Goal: Transaction & Acquisition: Purchase product/service

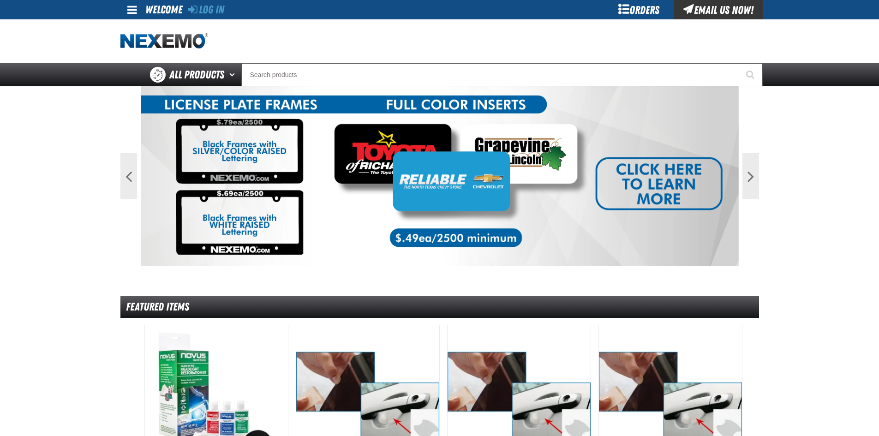
click at [649, 10] on div "Orders" at bounding box center [639, 9] width 69 height 19
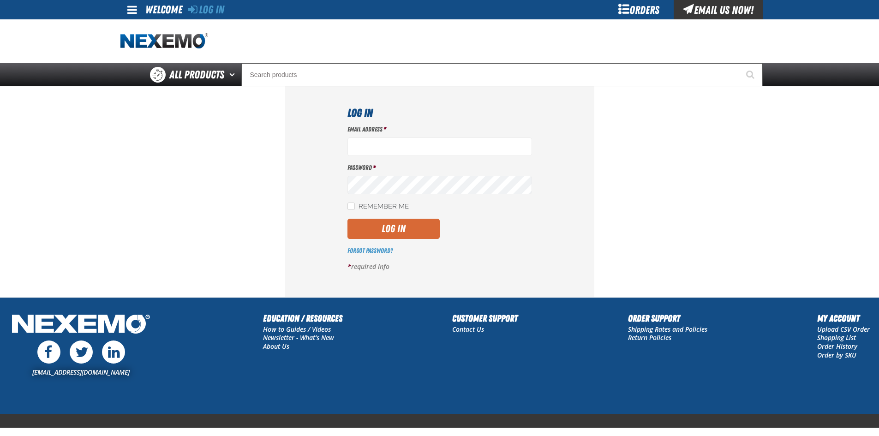
type input "gvfreceptionist@vtaig.com"
click at [378, 230] on button "Log In" at bounding box center [394, 229] width 92 height 20
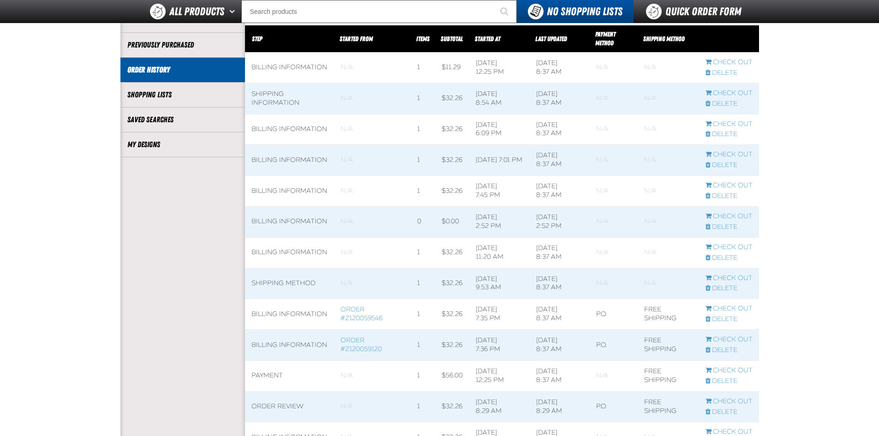
scroll to position [185, 0]
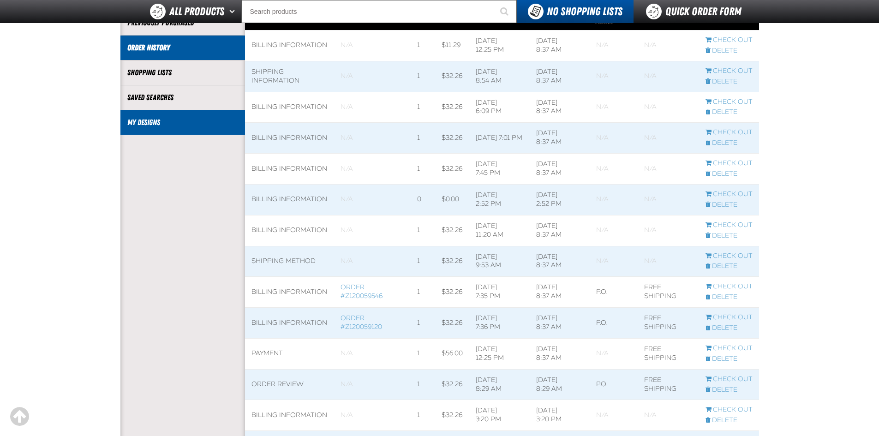
drag, startPoint x: 155, startPoint y: 103, endPoint x: 149, endPoint y: 128, distance: 25.2
click at [154, 108] on li "Saved Searches" at bounding box center [182, 97] width 125 height 25
click at [149, 128] on li "My Designs" at bounding box center [182, 122] width 125 height 25
click at [157, 122] on link "My Designs" at bounding box center [182, 122] width 111 height 11
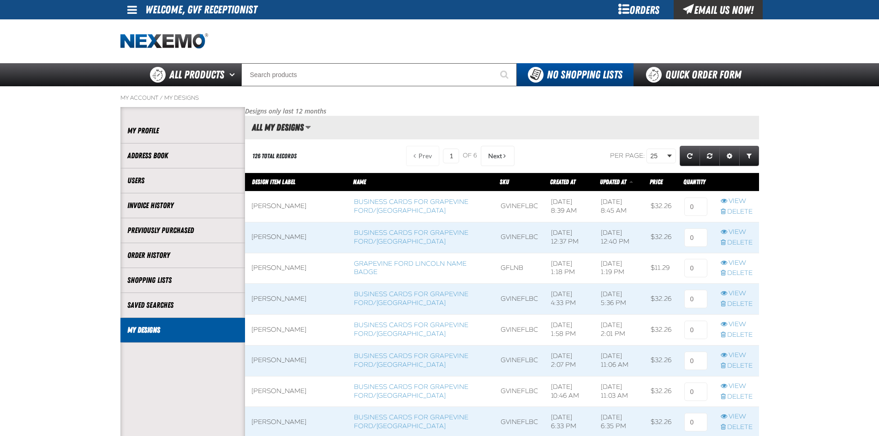
scroll to position [46, 0]
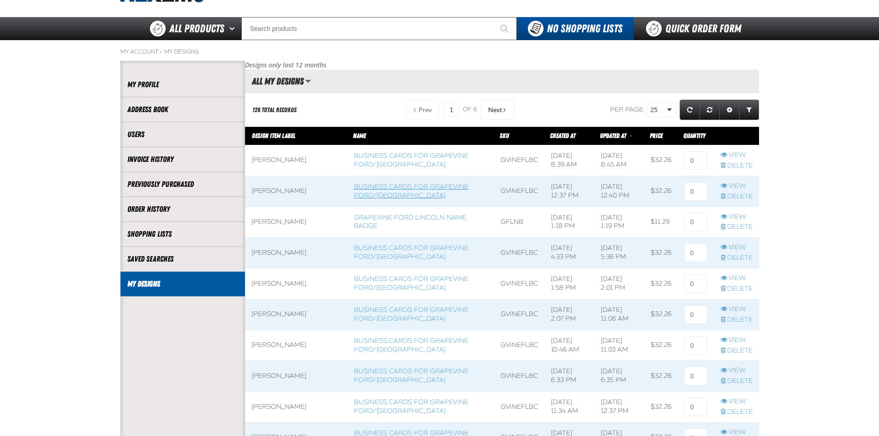
click at [368, 190] on link "Business Cards for Grapevine Ford/Lincoln" at bounding box center [411, 191] width 114 height 17
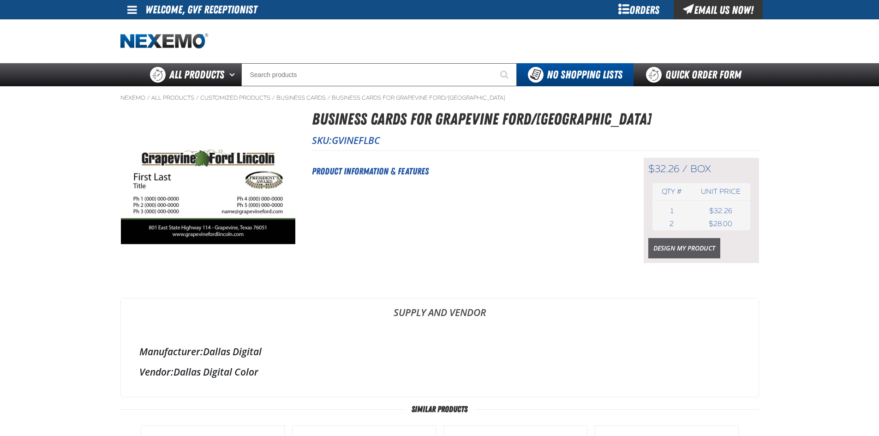
click at [667, 242] on link "Design My Product" at bounding box center [684, 248] width 72 height 20
click at [135, 6] on span at bounding box center [132, 9] width 10 height 11
click at [657, 6] on div "Orders" at bounding box center [639, 9] width 69 height 19
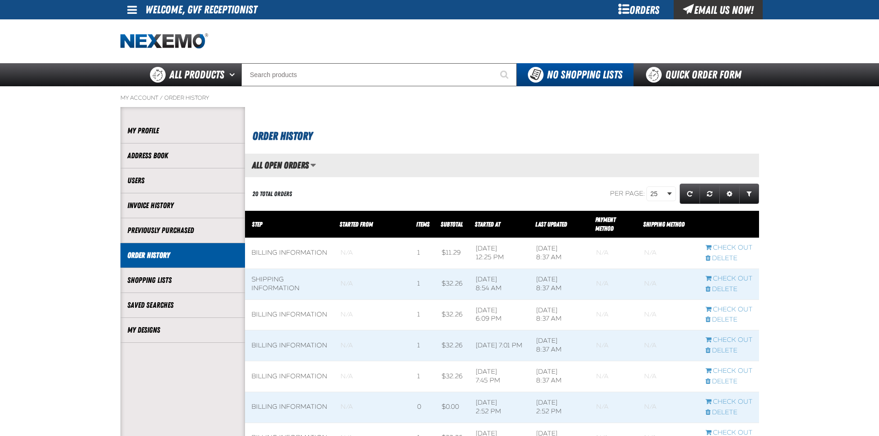
scroll to position [0, 0]
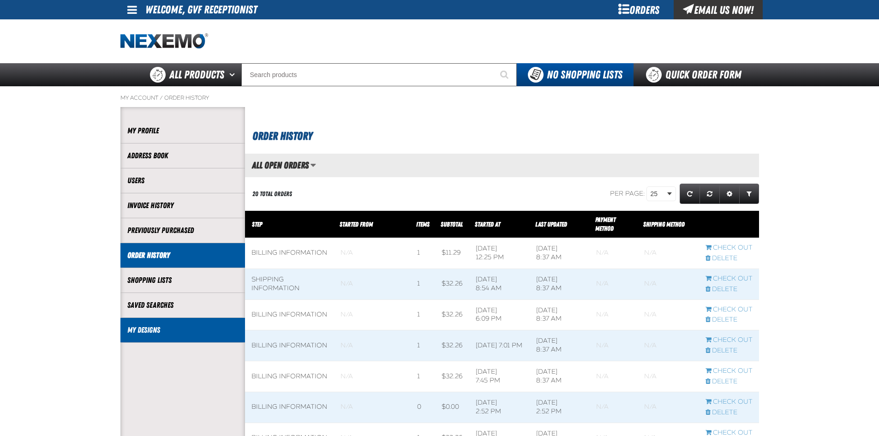
drag, startPoint x: 165, startPoint y: 315, endPoint x: 153, endPoint y: 321, distance: 13.4
click at [163, 316] on li "Saved Searches" at bounding box center [182, 305] width 125 height 25
click at [150, 331] on link "My Designs" at bounding box center [182, 330] width 111 height 11
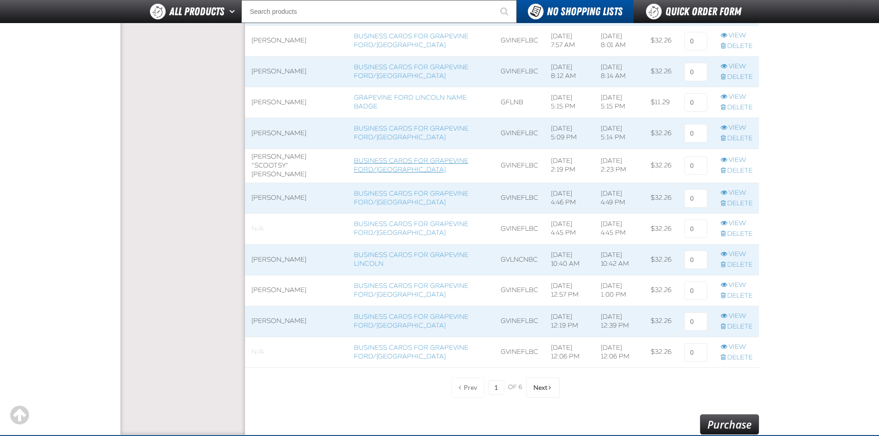
scroll to position [600, 0]
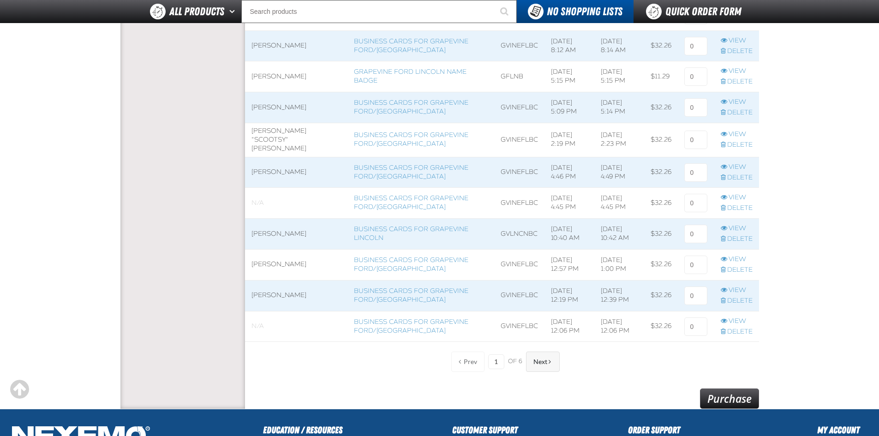
click at [539, 363] on span "Next" at bounding box center [540, 361] width 14 height 7
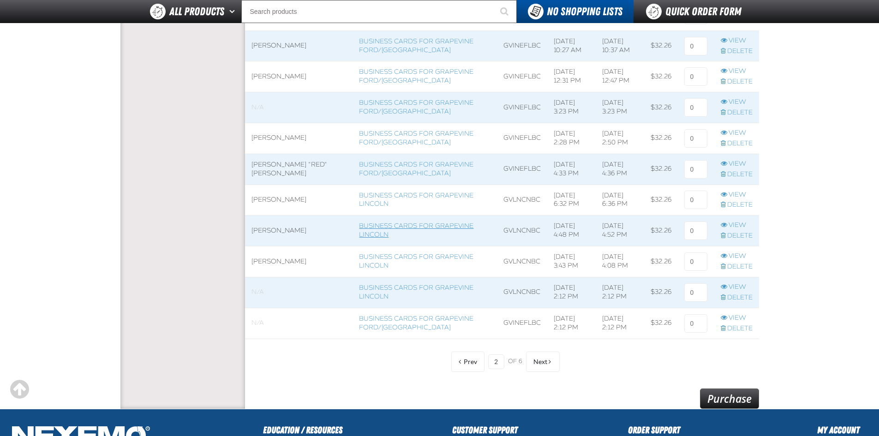
click at [359, 235] on link "Business Cards for Grapevine Lincoln" at bounding box center [416, 230] width 114 height 17
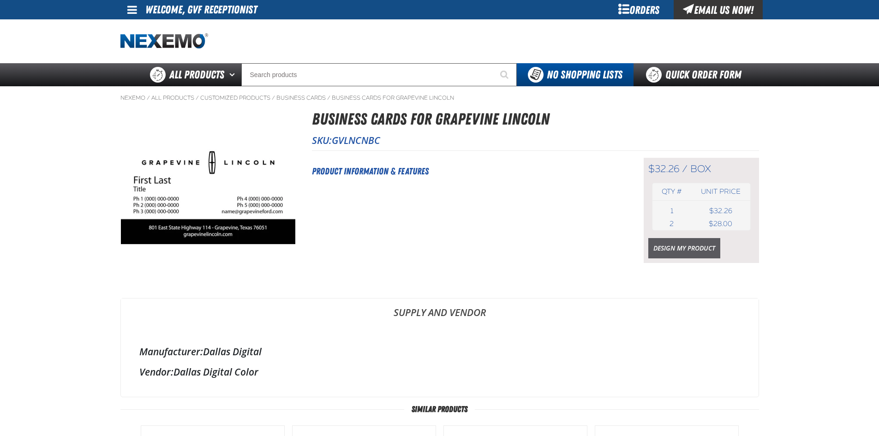
click at [694, 249] on link "Design My Product" at bounding box center [684, 248] width 72 height 20
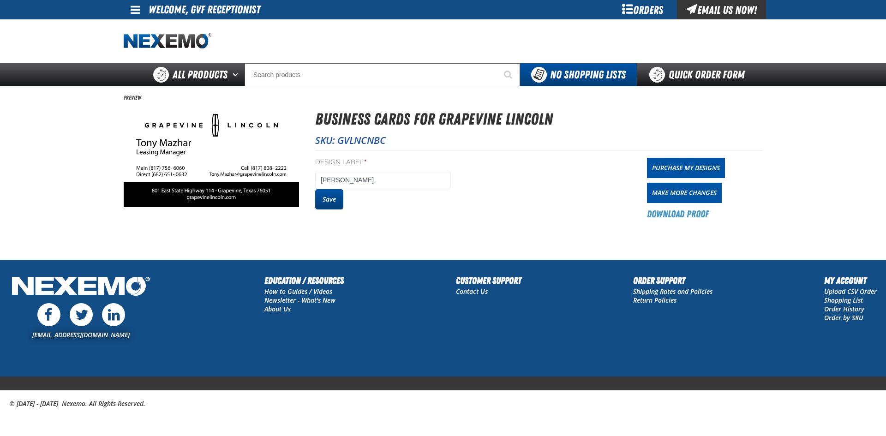
click at [327, 206] on button "Save" at bounding box center [329, 199] width 28 height 20
click at [701, 166] on link "Purchase My Designs" at bounding box center [686, 168] width 78 height 20
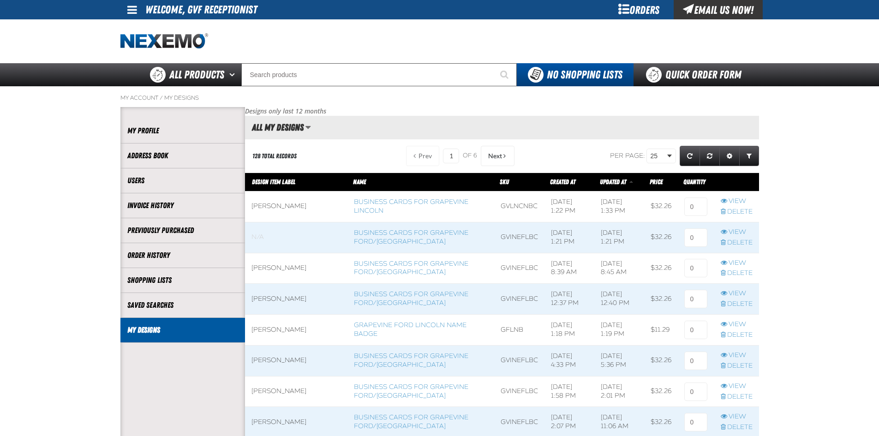
scroll to position [0, 0]
click at [698, 210] on input at bounding box center [695, 207] width 23 height 18
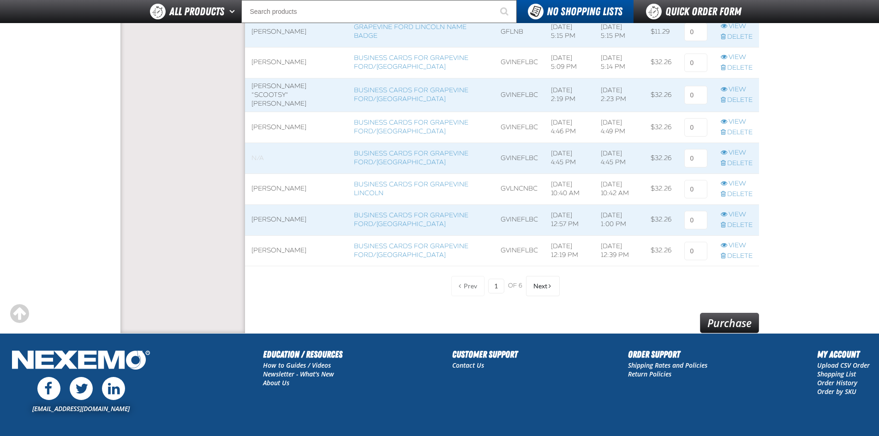
scroll to position [749, 0]
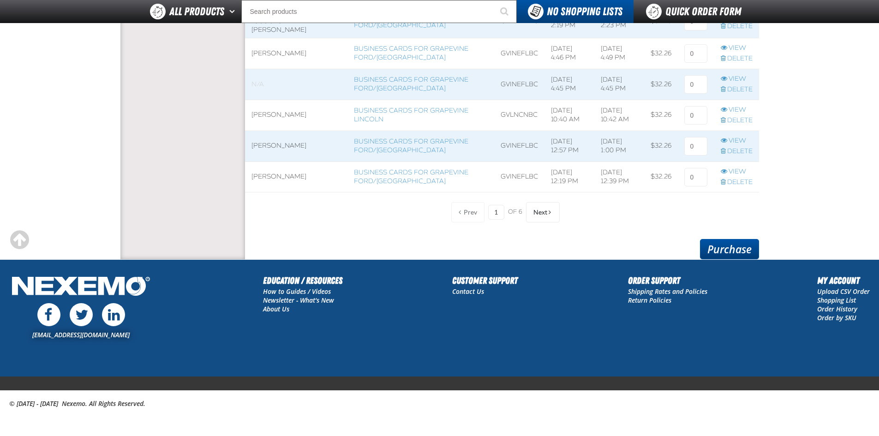
type input "1"
click at [743, 253] on link "Purchase" at bounding box center [729, 249] width 59 height 20
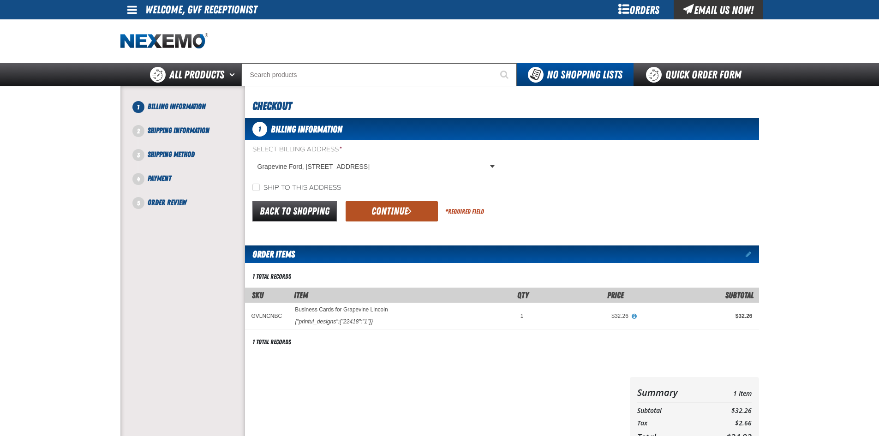
click at [391, 212] on button "Continue" at bounding box center [392, 211] width 92 height 20
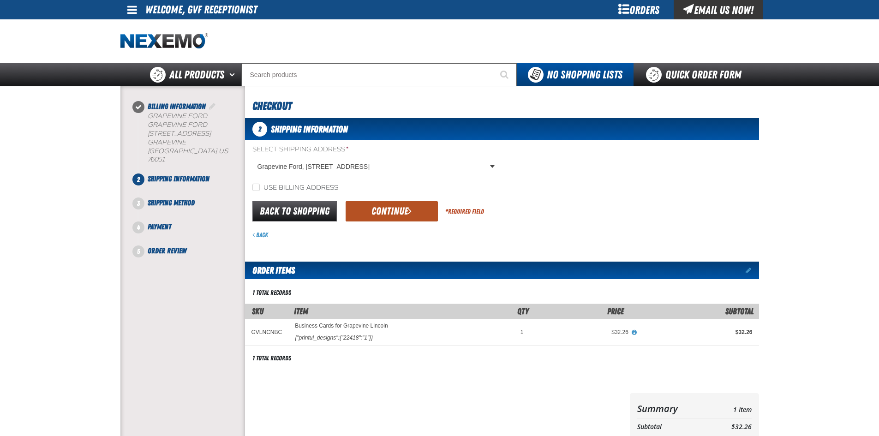
click at [424, 205] on button "Continue" at bounding box center [392, 211] width 92 height 20
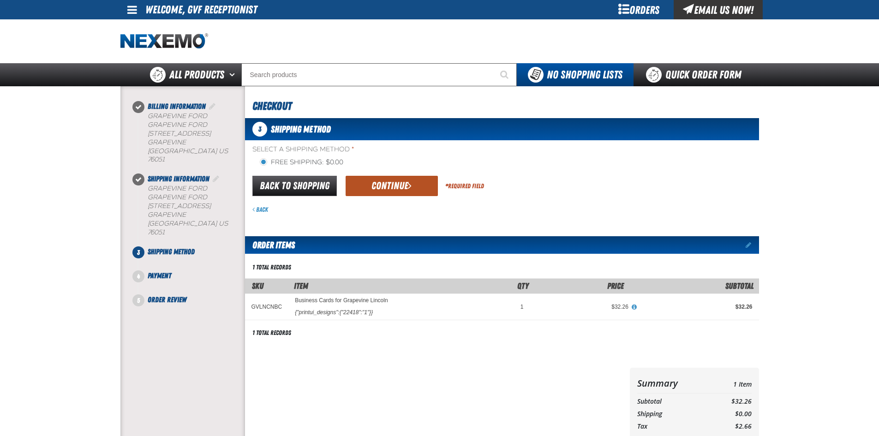
click at [396, 186] on button "Continue" at bounding box center [392, 186] width 92 height 20
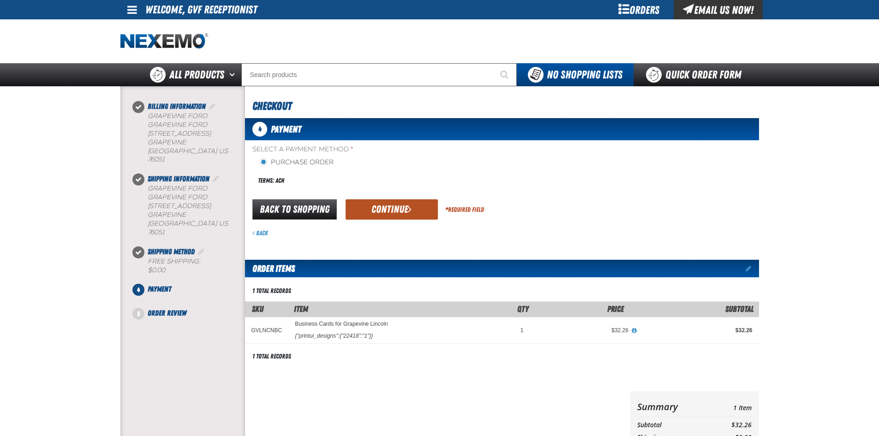
click at [360, 208] on button "Continue" at bounding box center [392, 209] width 92 height 20
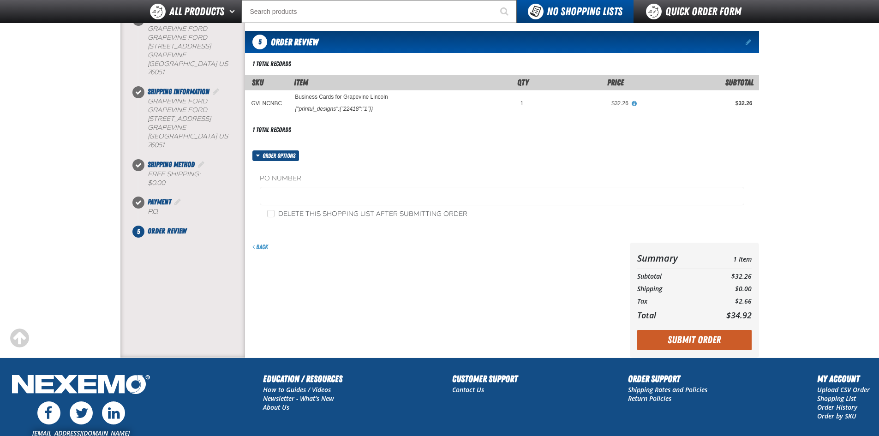
scroll to position [92, 0]
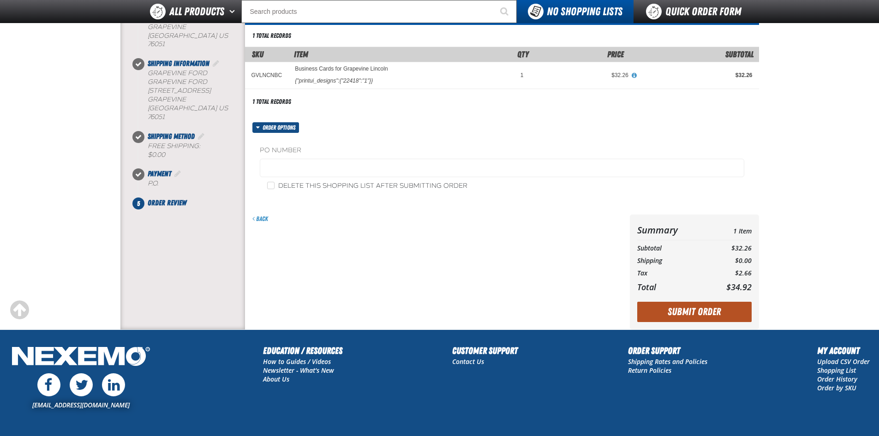
click at [684, 315] on button "Submit Order" at bounding box center [694, 312] width 114 height 20
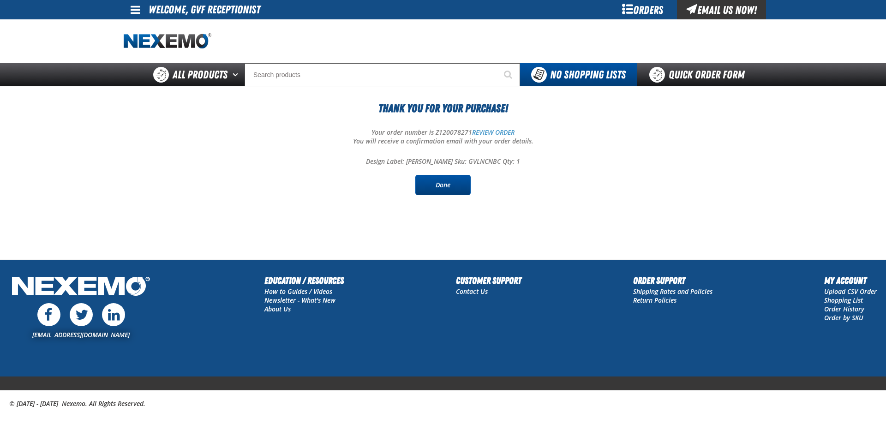
click at [434, 186] on link "Done" at bounding box center [442, 185] width 55 height 20
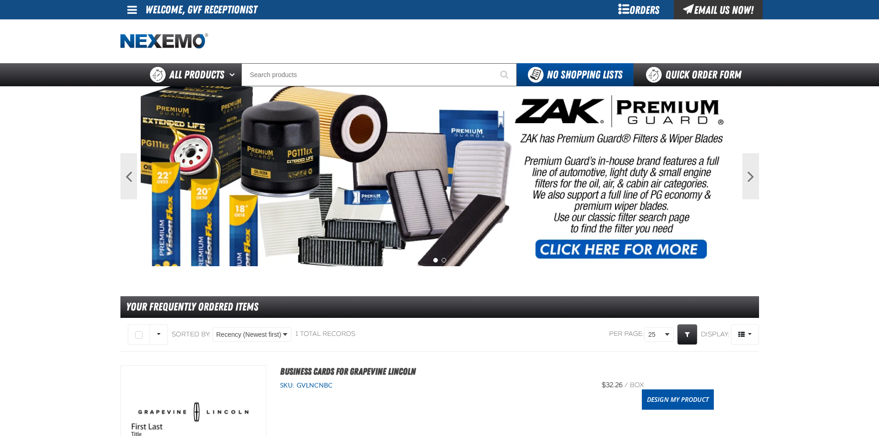
click at [625, 4] on div "Orders" at bounding box center [639, 9] width 69 height 19
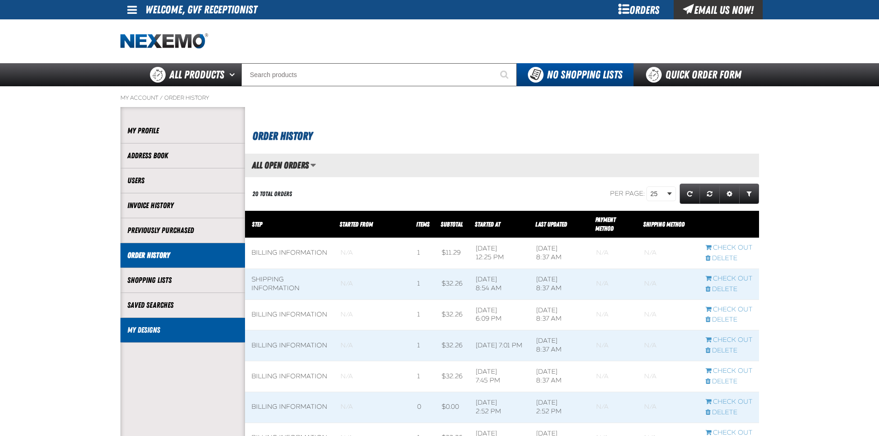
scroll to position [0, 0]
click at [145, 326] on link "My Designs" at bounding box center [182, 330] width 111 height 11
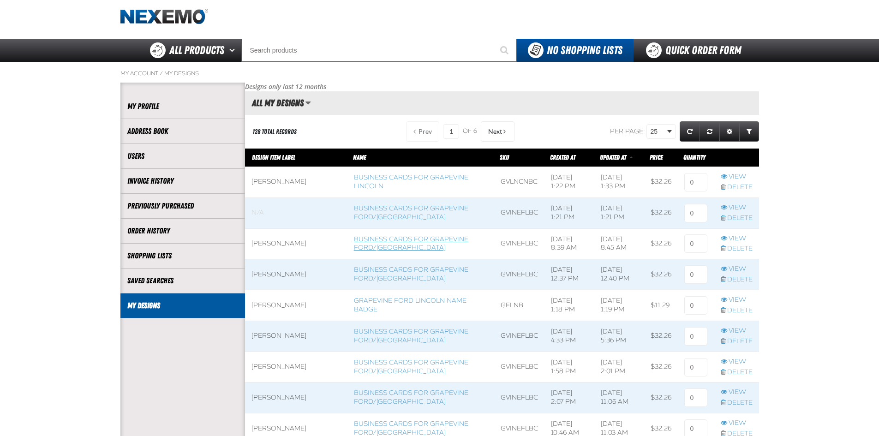
scroll to position [46, 0]
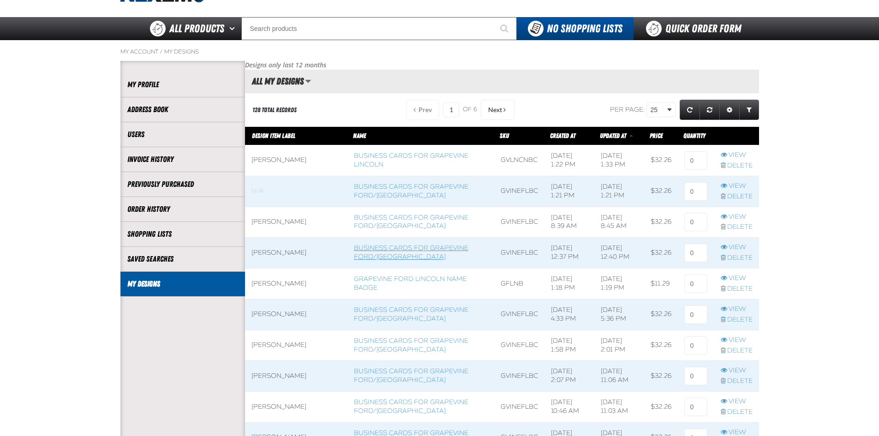
click at [376, 256] on link "Business Cards for Grapevine Ford/[GEOGRAPHIC_DATA]" at bounding box center [411, 252] width 114 height 17
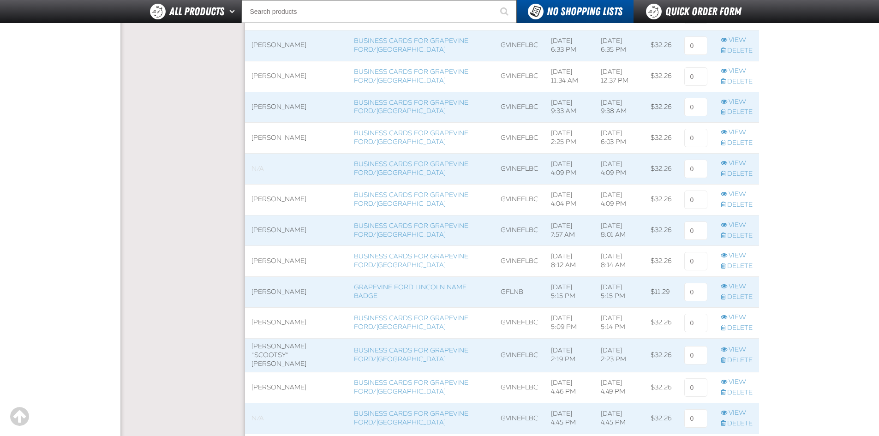
scroll to position [646, 0]
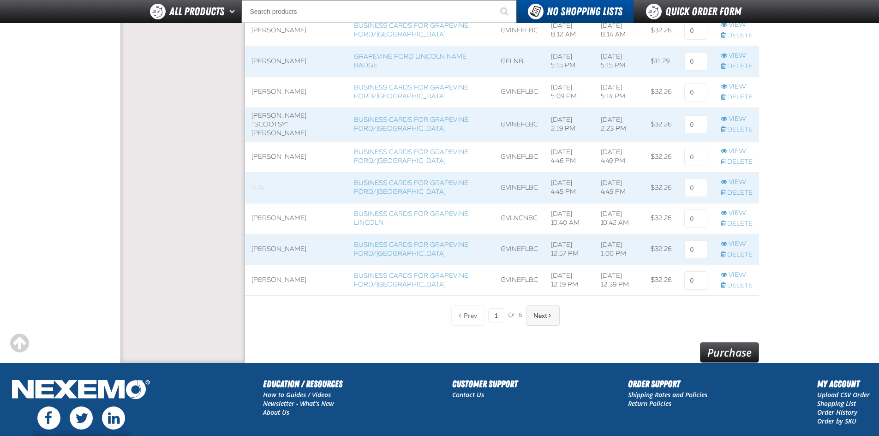
click at [536, 319] on span "Next" at bounding box center [540, 315] width 14 height 7
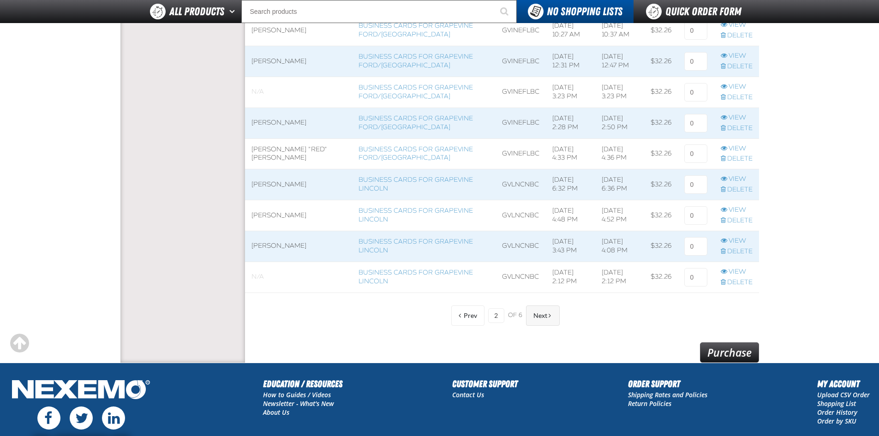
click at [538, 318] on span "Next" at bounding box center [540, 315] width 14 height 7
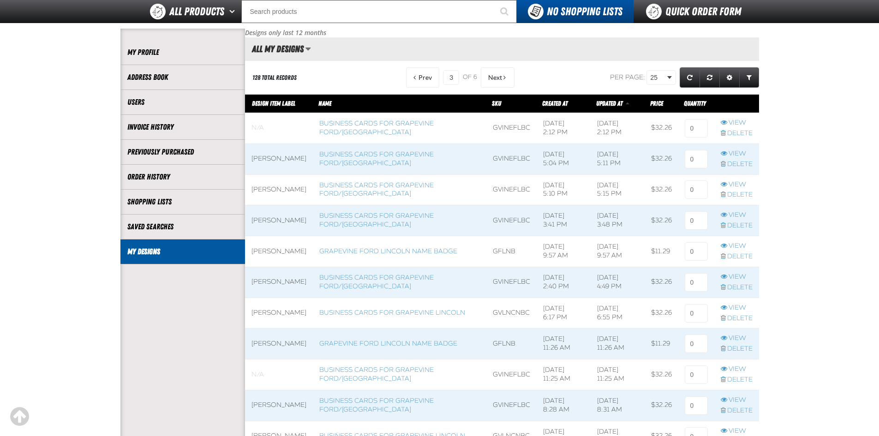
scroll to position [46, 0]
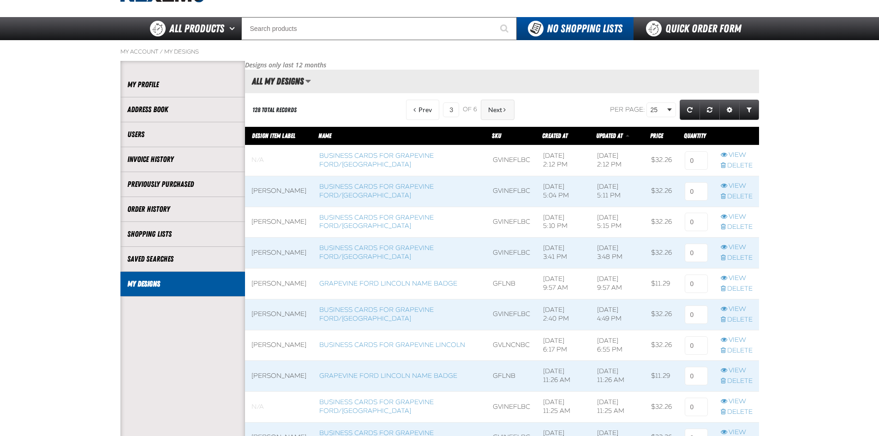
click at [492, 112] on span "Next" at bounding box center [495, 109] width 14 height 7
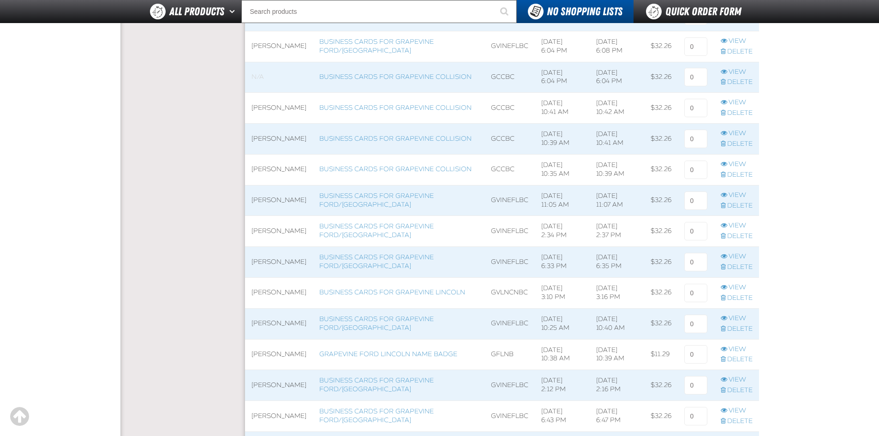
scroll to position [461, 0]
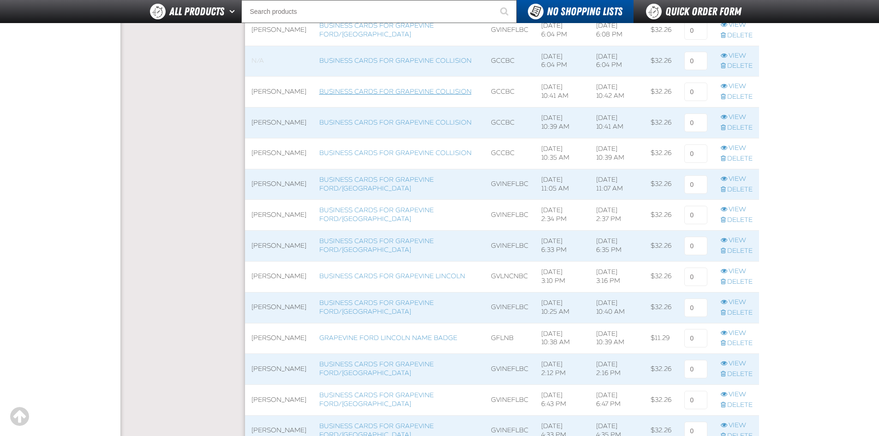
click at [345, 94] on link "Business Cards for Grapevine Collision" at bounding box center [395, 92] width 152 height 8
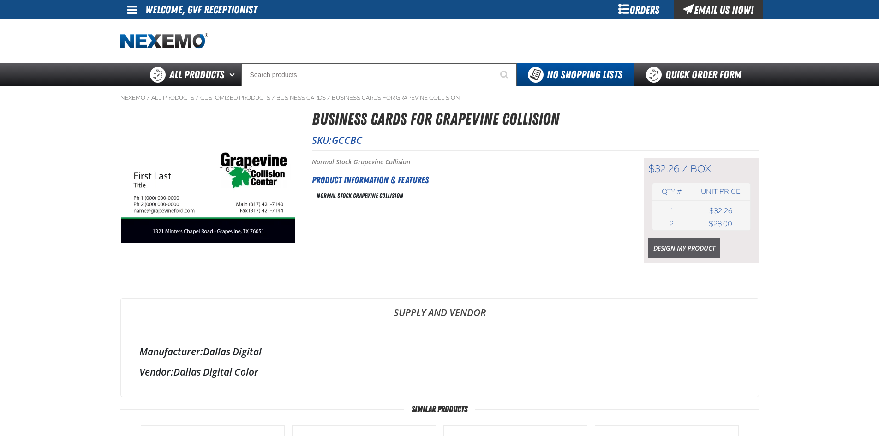
click at [667, 253] on link "Design My Product" at bounding box center [684, 248] width 72 height 20
click at [676, 248] on link "Design My Product" at bounding box center [684, 248] width 72 height 20
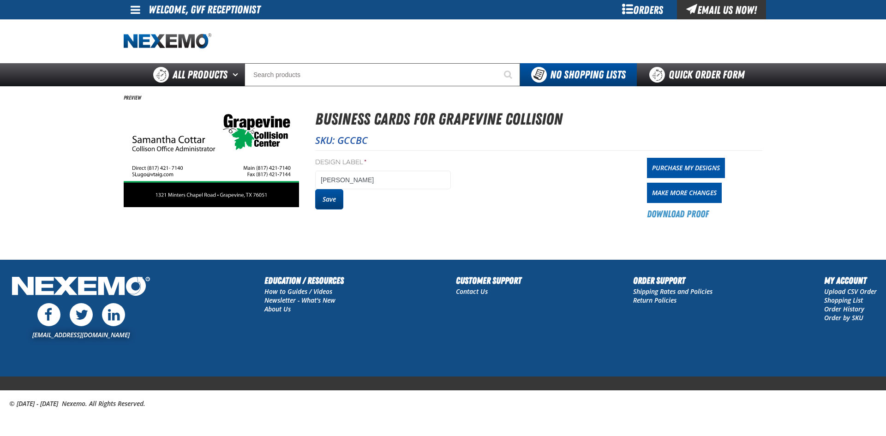
click at [321, 197] on button "Save" at bounding box center [329, 199] width 28 height 20
click at [685, 172] on link "Purchase My Designs" at bounding box center [686, 168] width 78 height 20
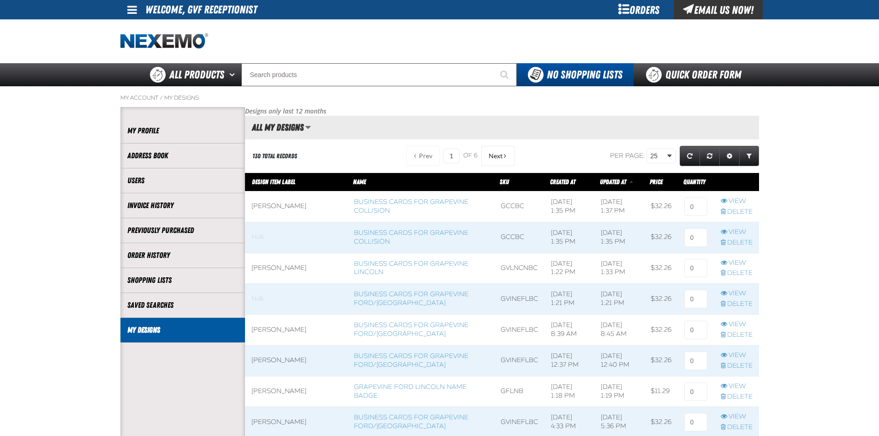
scroll to position [0, 0]
click at [699, 208] on input at bounding box center [695, 207] width 23 height 18
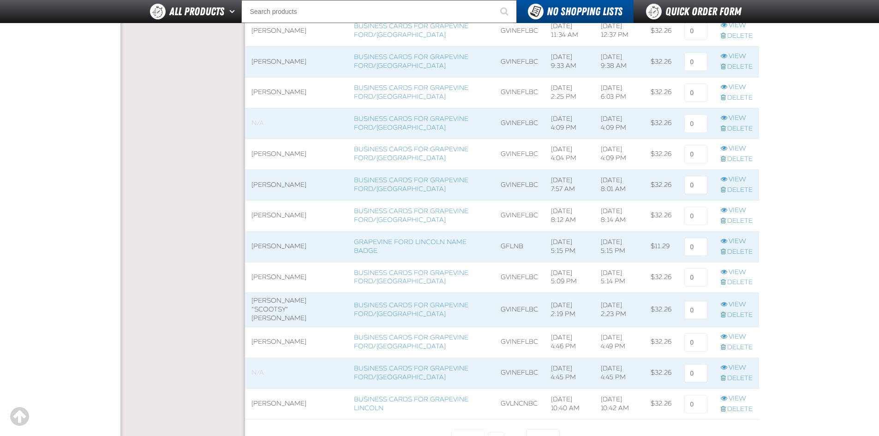
scroll to position [600, 0]
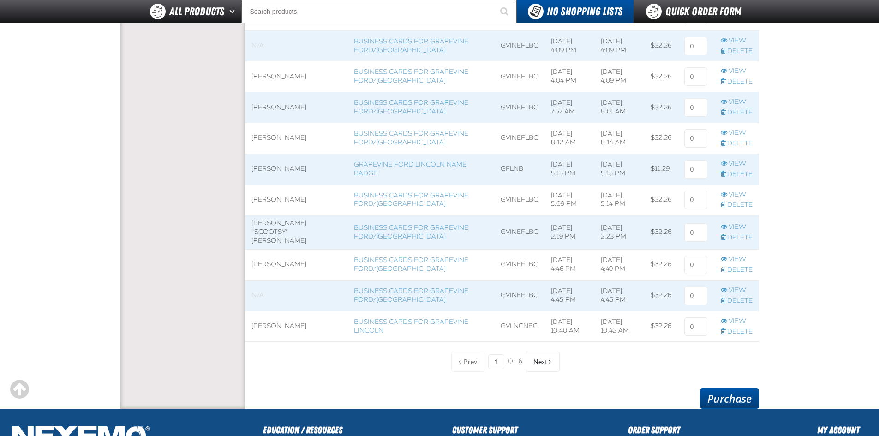
type input "1"
click at [735, 403] on link "Purchase" at bounding box center [729, 399] width 59 height 20
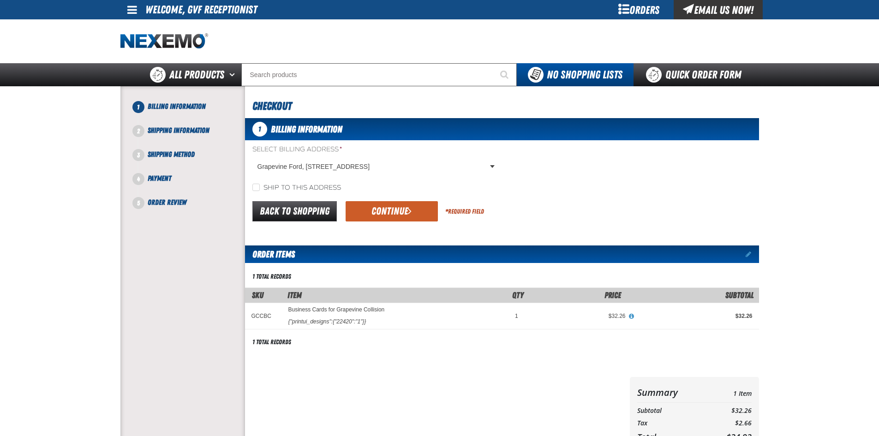
click at [402, 200] on div "Back to Shopping Continue * Required Field" at bounding box center [502, 212] width 514 height 24
click at [399, 208] on button "Continue" at bounding box center [392, 211] width 92 height 20
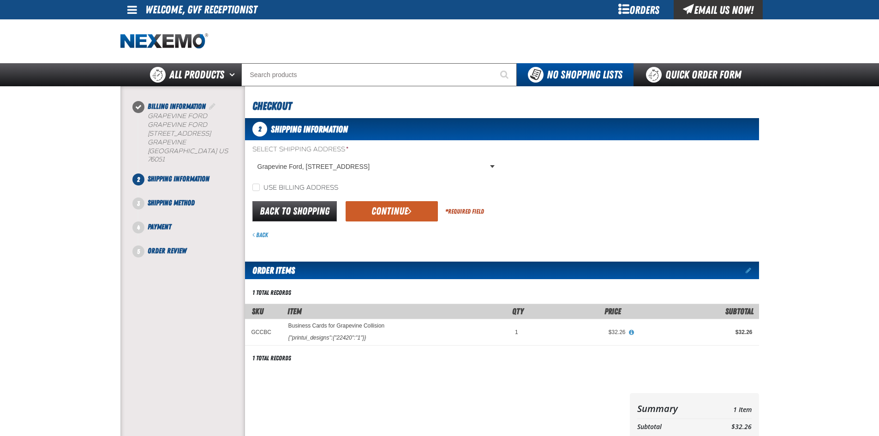
click at [399, 208] on button "Continue" at bounding box center [392, 211] width 92 height 20
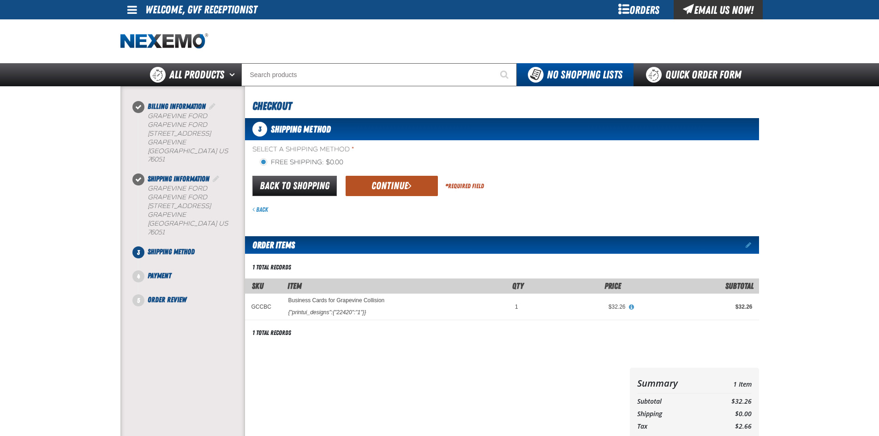
click at [393, 189] on button "Continue" at bounding box center [392, 186] width 92 height 20
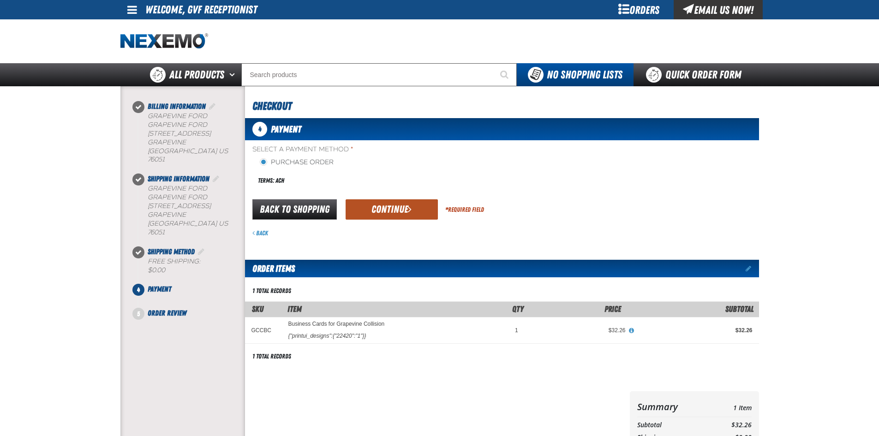
click at [396, 205] on button "Continue" at bounding box center [392, 209] width 92 height 20
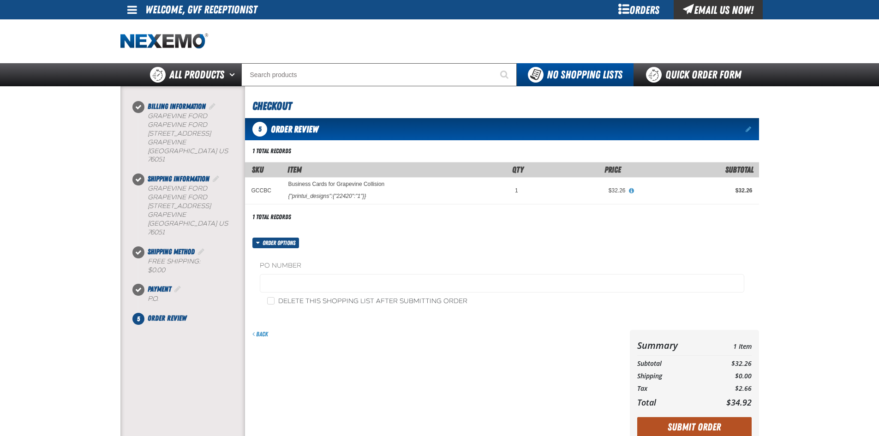
click at [693, 423] on button "Submit Order" at bounding box center [694, 427] width 114 height 20
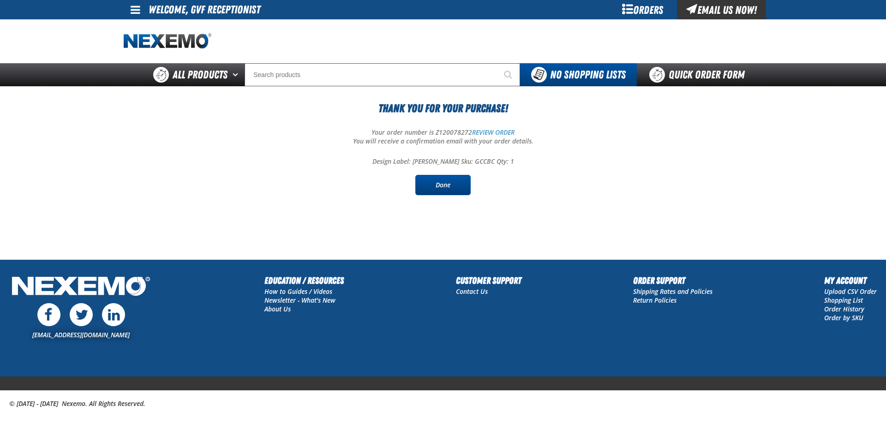
click at [449, 184] on link "Done" at bounding box center [442, 185] width 55 height 20
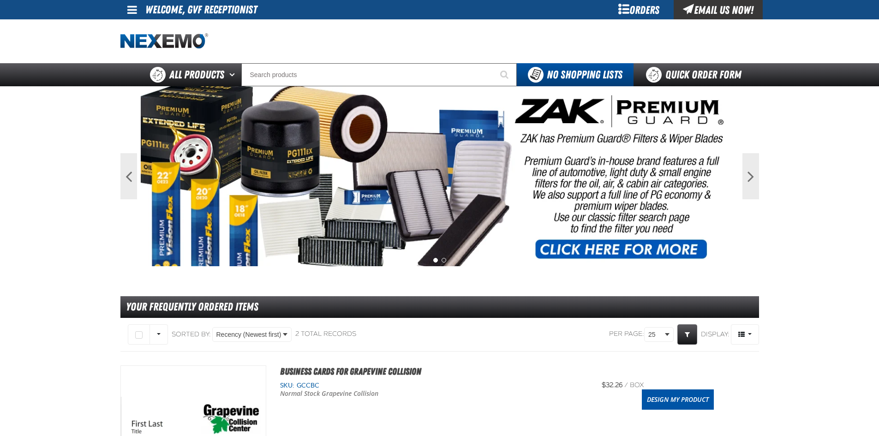
click at [631, 8] on div "Orders" at bounding box center [639, 9] width 69 height 19
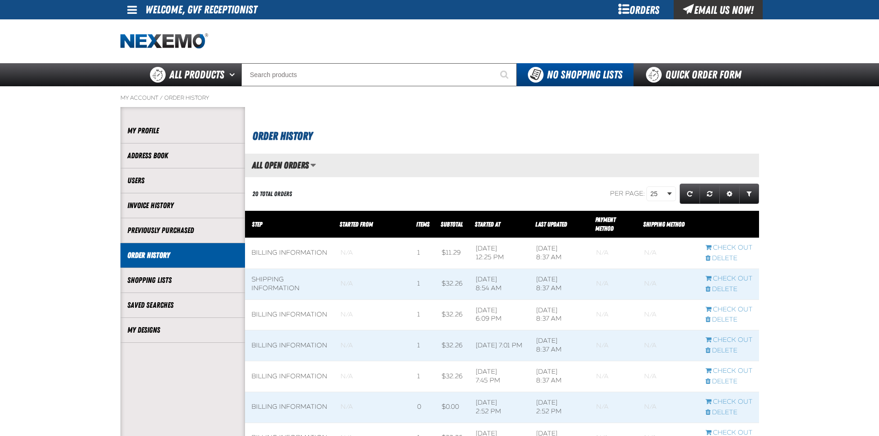
scroll to position [0, 0]
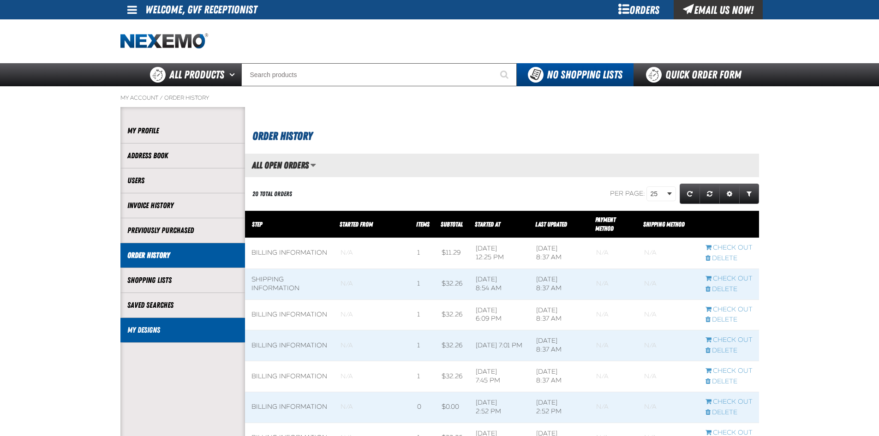
click at [193, 324] on li "My Designs" at bounding box center [182, 330] width 125 height 25
click at [201, 336] on li "My Designs" at bounding box center [182, 330] width 125 height 25
click at [164, 328] on link "My Designs" at bounding box center [182, 330] width 111 height 11
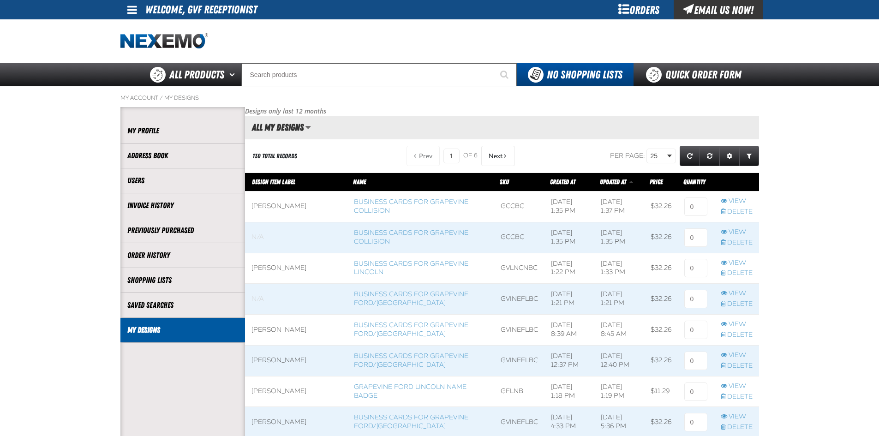
scroll to position [0, 0]
click at [357, 325] on link "Business Cards for Grapevine Ford/[GEOGRAPHIC_DATA]" at bounding box center [411, 329] width 114 height 17
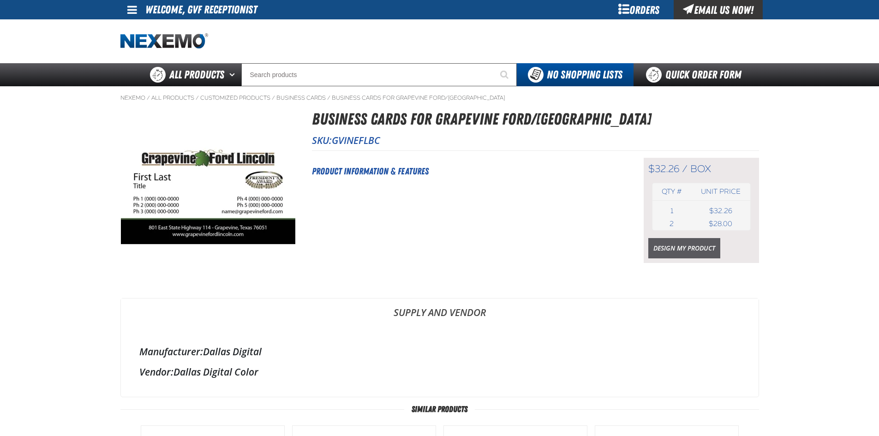
click at [707, 251] on link "Design My Product" at bounding box center [684, 248] width 72 height 20
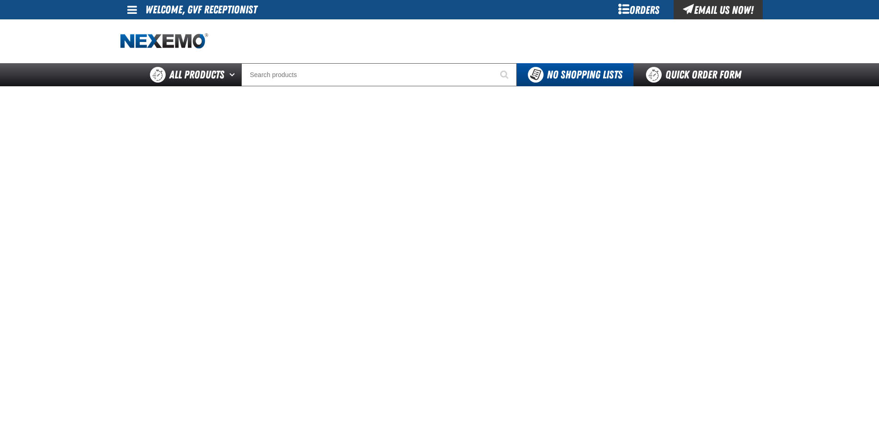
click at [627, 13] on div "Orders" at bounding box center [639, 9] width 69 height 19
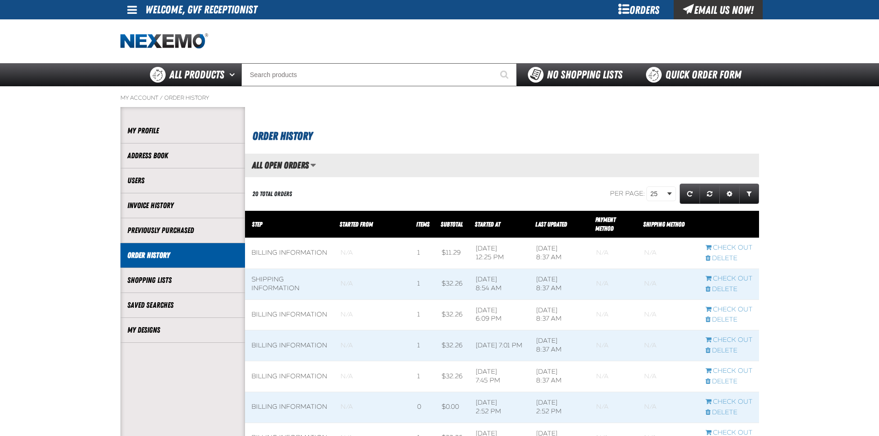
scroll to position [0, 0]
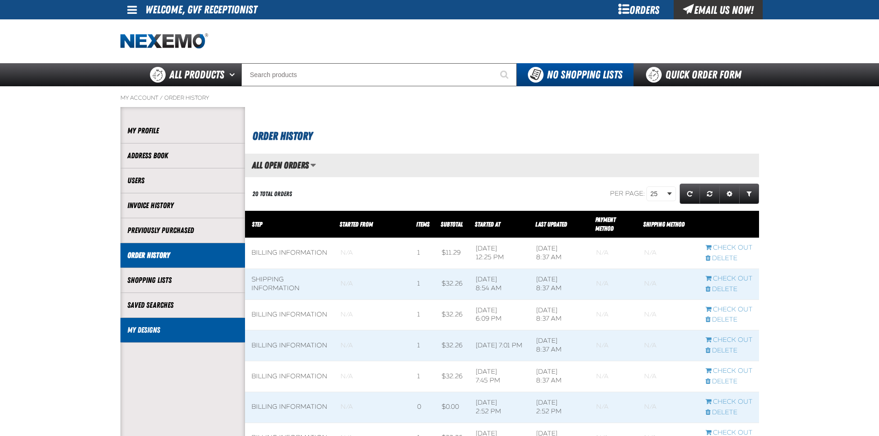
drag, startPoint x: 160, startPoint y: 321, endPoint x: 152, endPoint y: 321, distance: 7.8
click at [158, 322] on li "My Designs" at bounding box center [182, 330] width 125 height 25
click at [159, 332] on link "My Designs" at bounding box center [182, 330] width 111 height 11
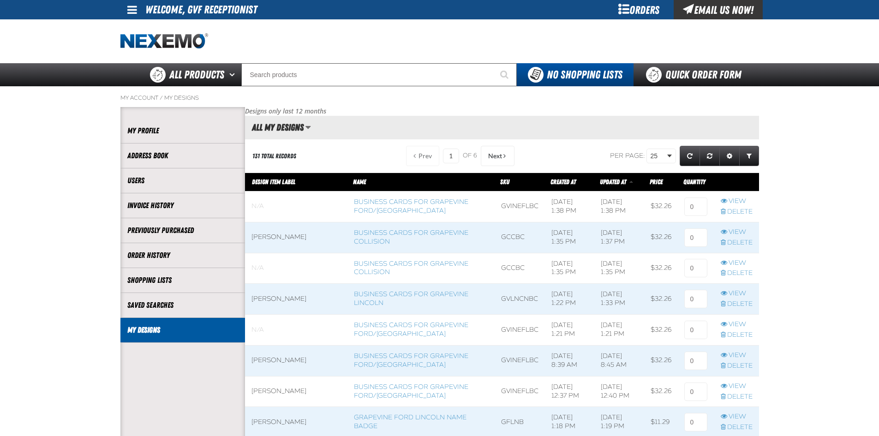
scroll to position [0, 0]
click at [363, 239] on link "Business Cards for Grapevine Collision" at bounding box center [411, 237] width 114 height 17
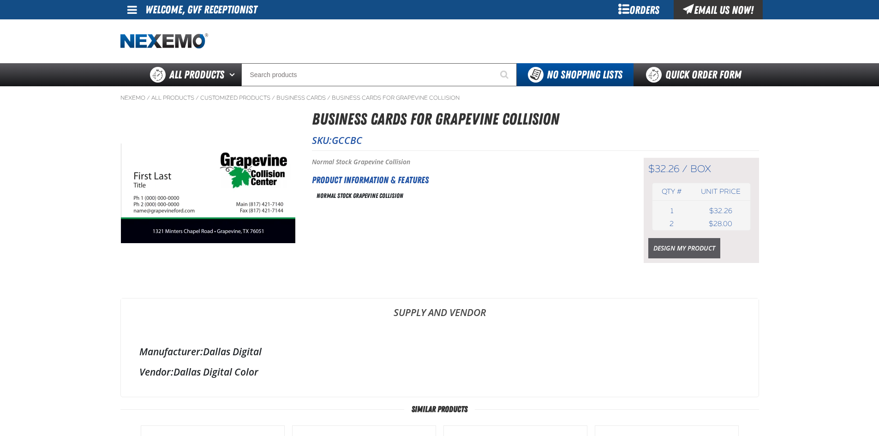
click at [677, 250] on link "Design My Product" at bounding box center [684, 248] width 72 height 20
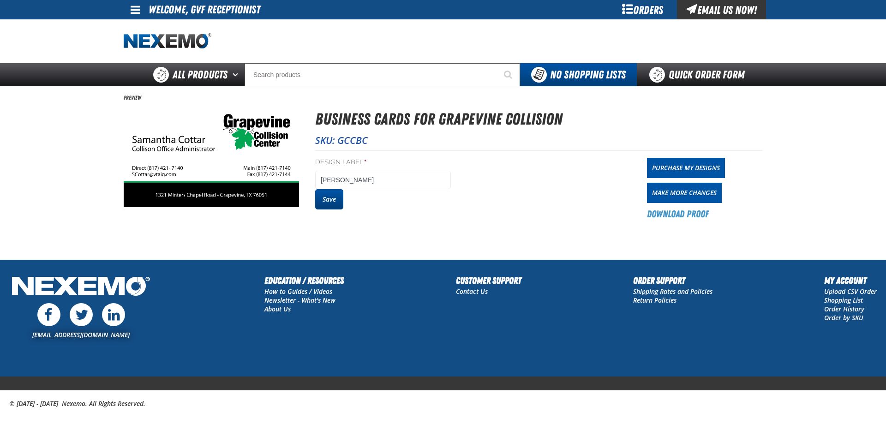
click at [332, 196] on button "Save" at bounding box center [329, 199] width 28 height 20
click at [336, 204] on button "Save" at bounding box center [329, 199] width 28 height 20
click at [716, 169] on link "Purchase My Designs" at bounding box center [686, 168] width 78 height 20
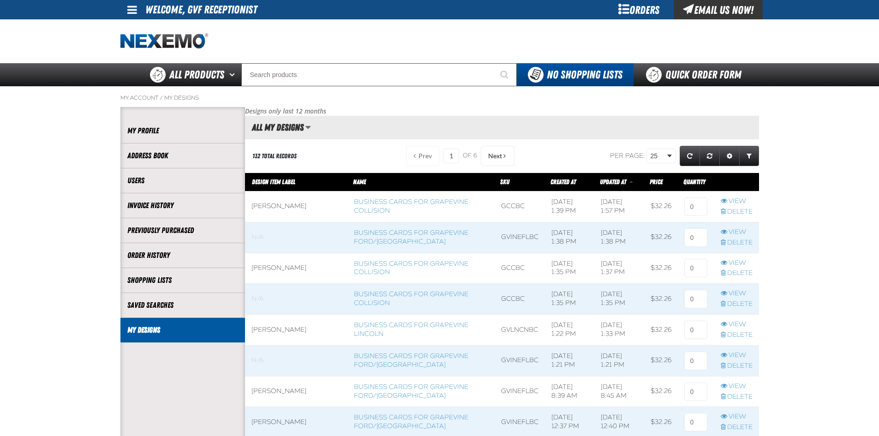
scroll to position [0, 0]
click at [705, 210] on input at bounding box center [695, 207] width 23 height 18
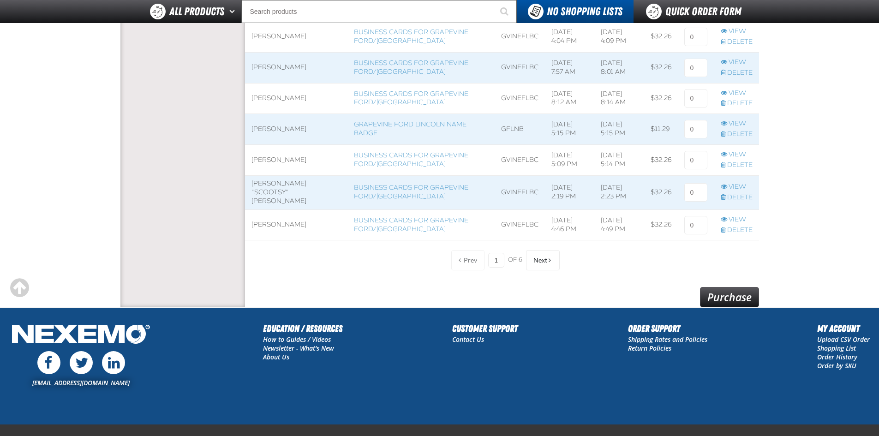
scroll to position [749, 0]
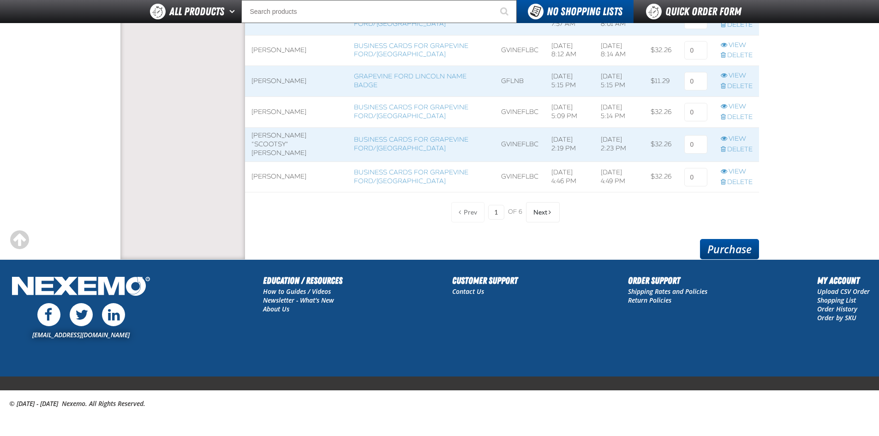
type input "1"
click at [740, 256] on link "Purchase" at bounding box center [729, 249] width 59 height 20
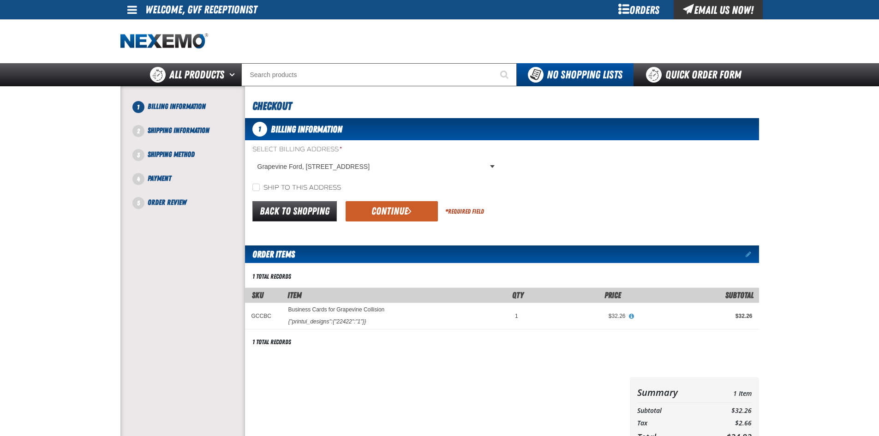
click at [396, 224] on div "1 Billing Information Select Billing Address * Grapevine Ford, 801 E State High…" at bounding box center [502, 286] width 514 height 337
click at [396, 220] on button "Continue" at bounding box center [392, 211] width 92 height 20
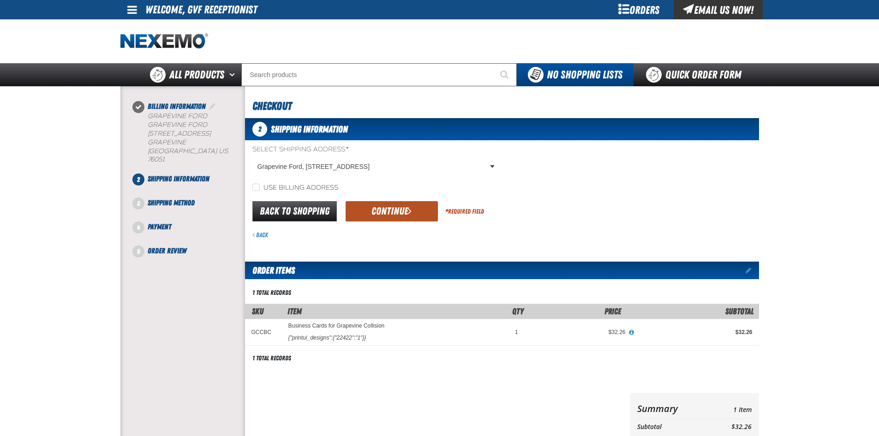
click at [416, 215] on button "Continue" at bounding box center [392, 211] width 92 height 20
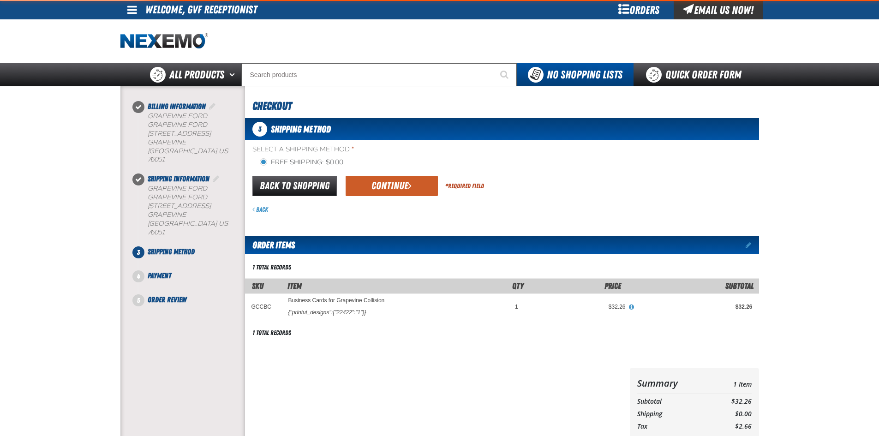
click at [416, 214] on div "3 Shipping Method Select a Shipping Method * Free Shipping: $0.00 flat_rate_2 p…" at bounding box center [502, 288] width 514 height 341
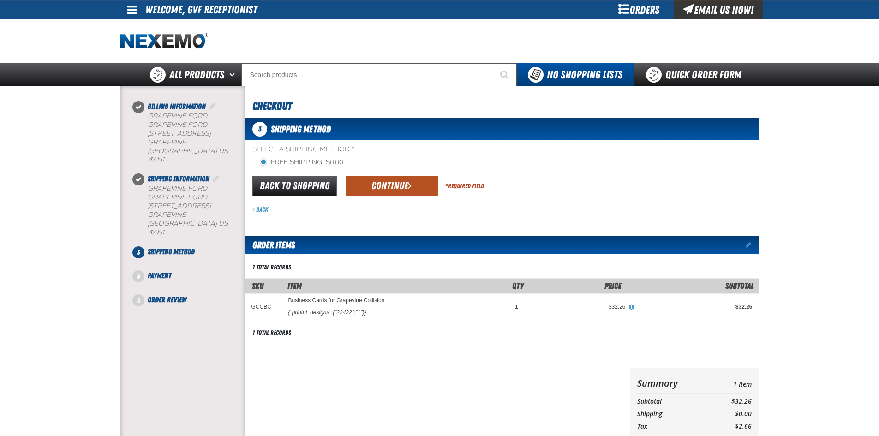
click at [416, 184] on button "Continue" at bounding box center [392, 186] width 92 height 20
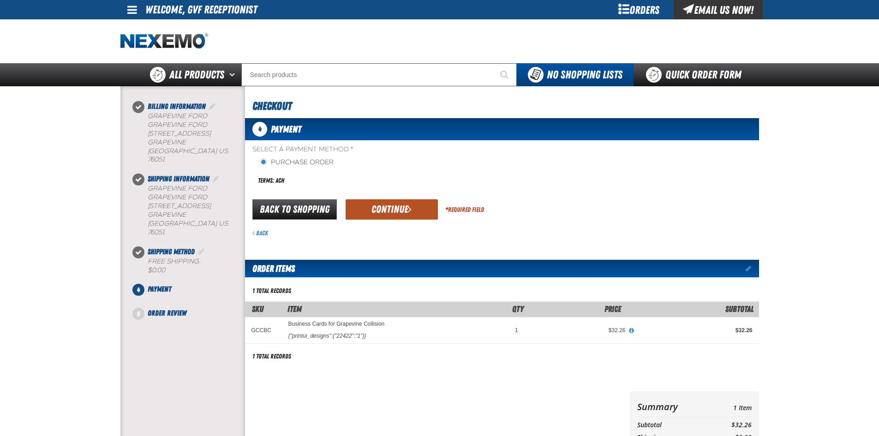
click at [410, 220] on button "Continue" at bounding box center [392, 209] width 92 height 20
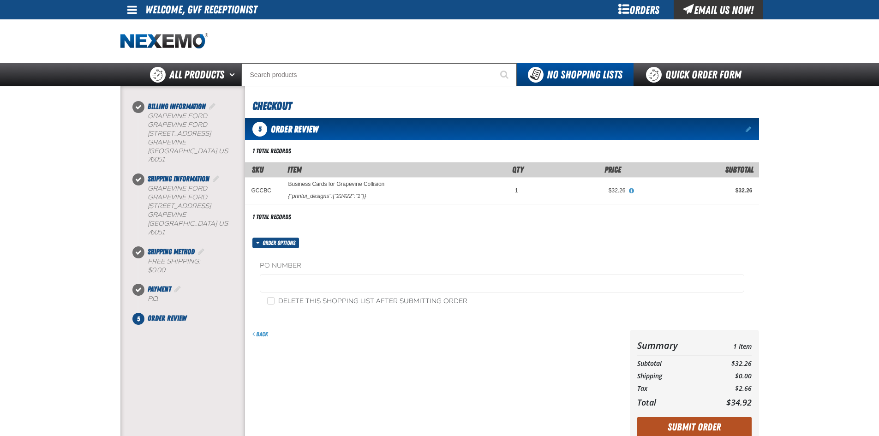
click at [689, 427] on button "Submit Order" at bounding box center [694, 427] width 114 height 20
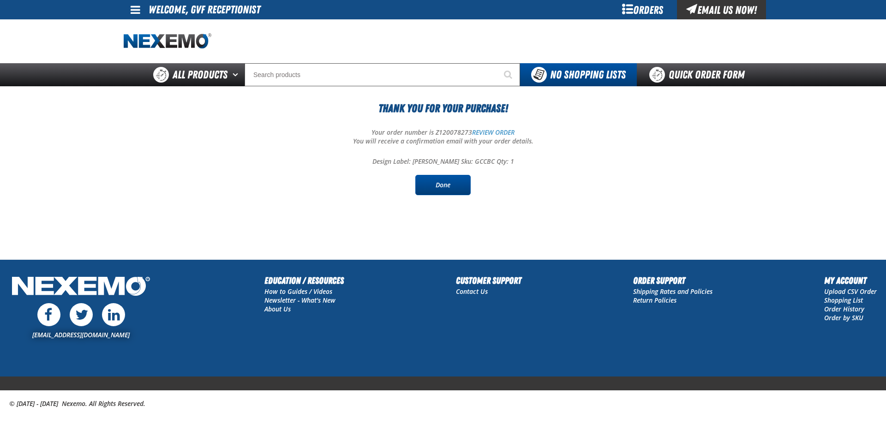
click at [462, 180] on link "Done" at bounding box center [442, 185] width 55 height 20
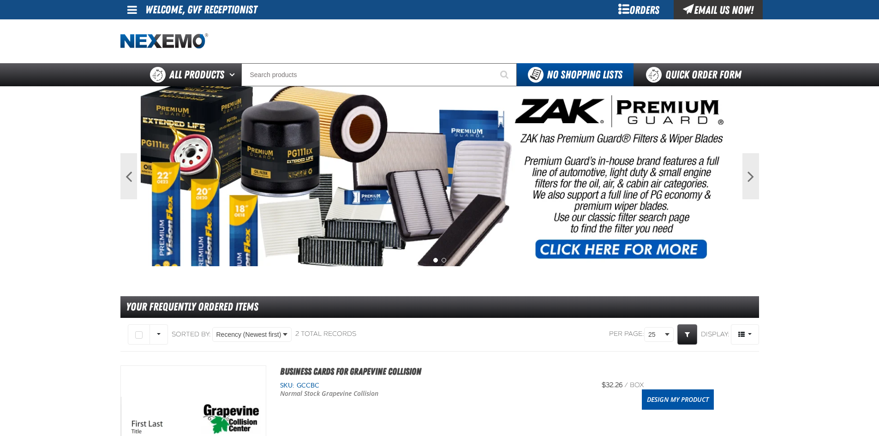
click at [619, 7] on div "Orders" at bounding box center [639, 9] width 69 height 19
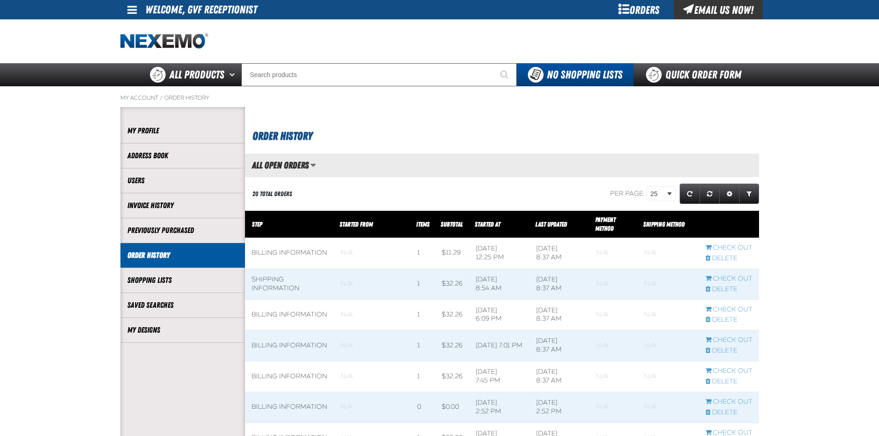
scroll to position [0, 0]
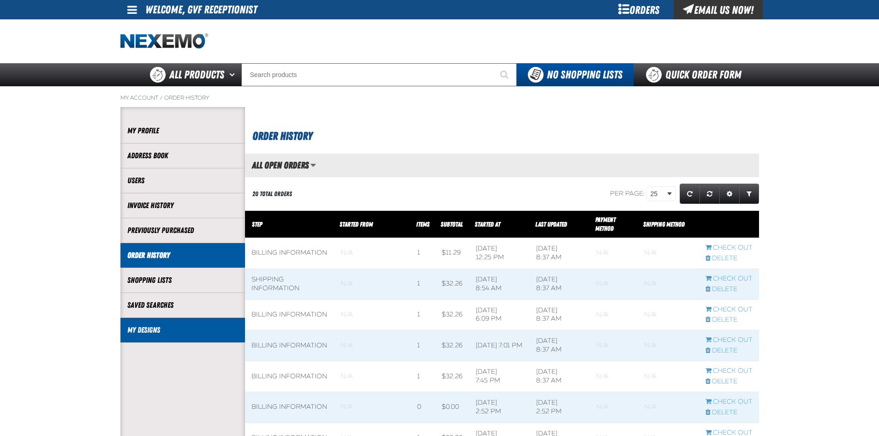
click at [132, 342] on li "My Designs" at bounding box center [182, 330] width 125 height 25
click at [129, 335] on link "My Designs" at bounding box center [182, 330] width 111 height 11
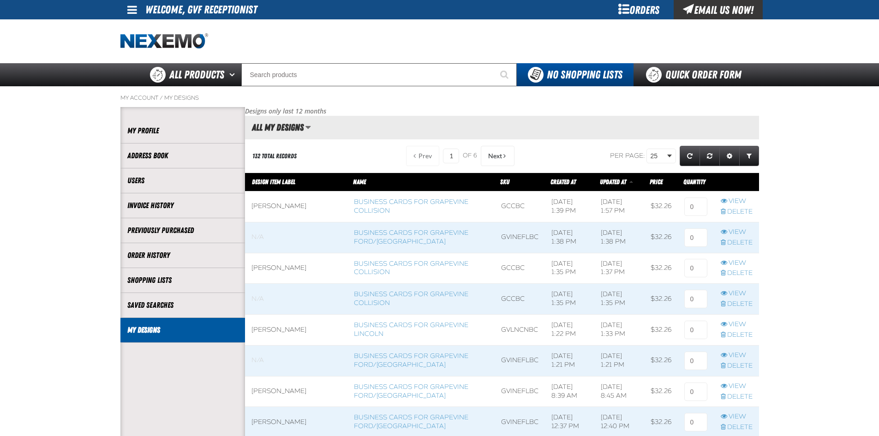
scroll to position [0, 0]
click at [357, 393] on link "Business Cards for Grapevine Ford/[GEOGRAPHIC_DATA]" at bounding box center [411, 391] width 114 height 17
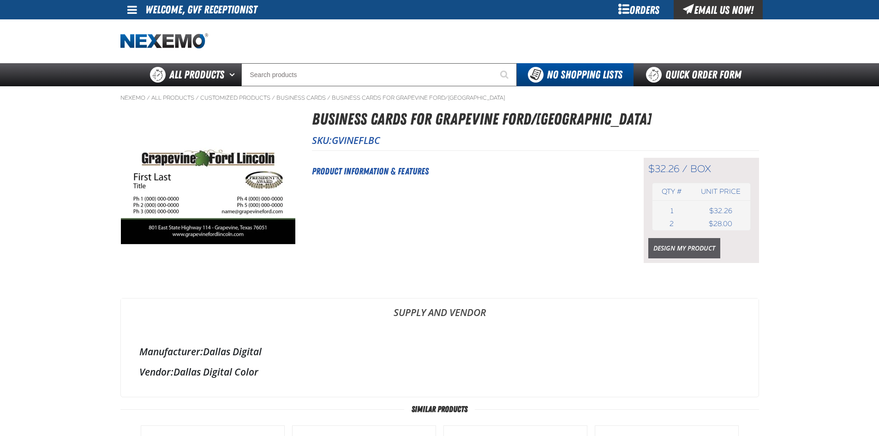
click at [689, 252] on link "Design My Product" at bounding box center [684, 248] width 72 height 20
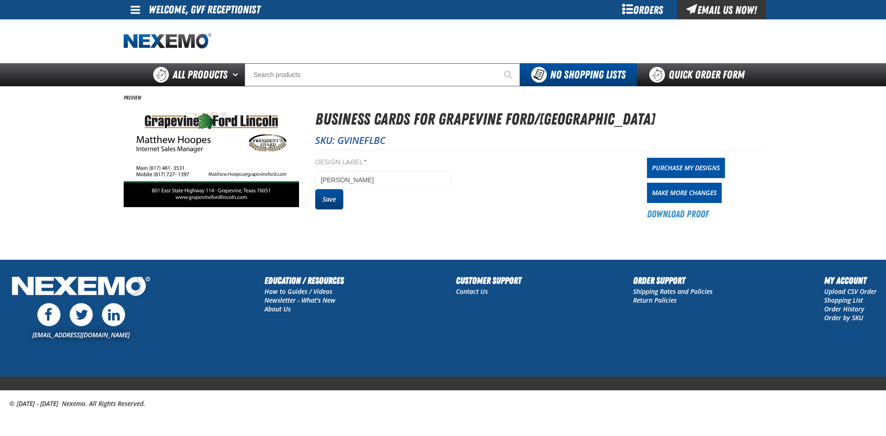
click at [329, 198] on button "Save" at bounding box center [329, 199] width 28 height 20
click at [667, 165] on link "Purchase My Designs" at bounding box center [686, 168] width 78 height 20
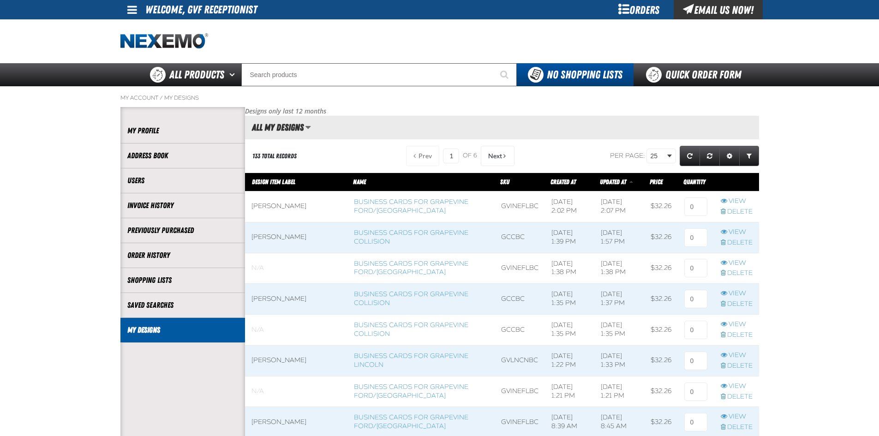
scroll to position [0, 0]
click at [684, 206] on input at bounding box center [695, 207] width 23 height 18
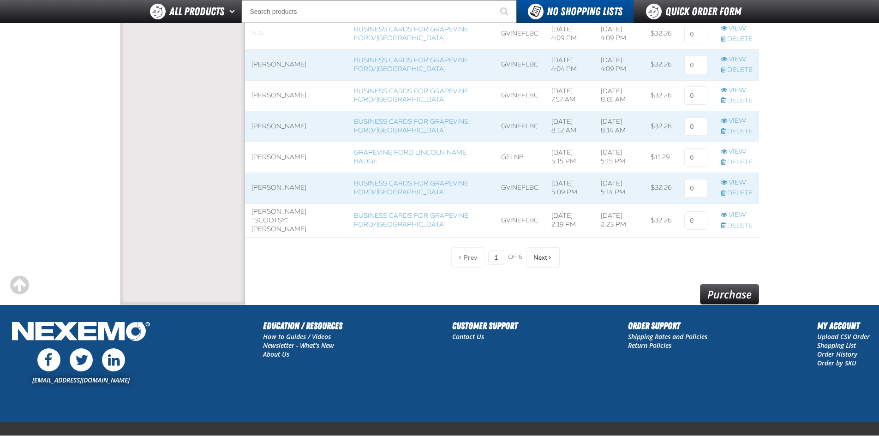
scroll to position [749, 0]
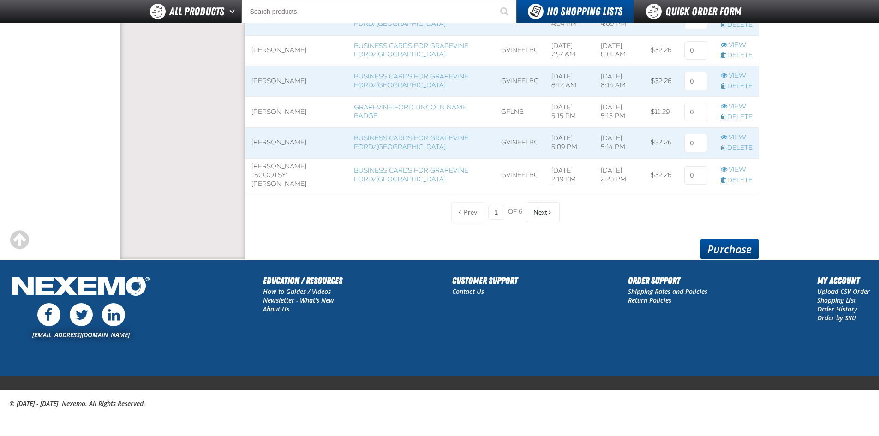
type input "1"
click at [728, 249] on link "Purchase" at bounding box center [729, 249] width 59 height 20
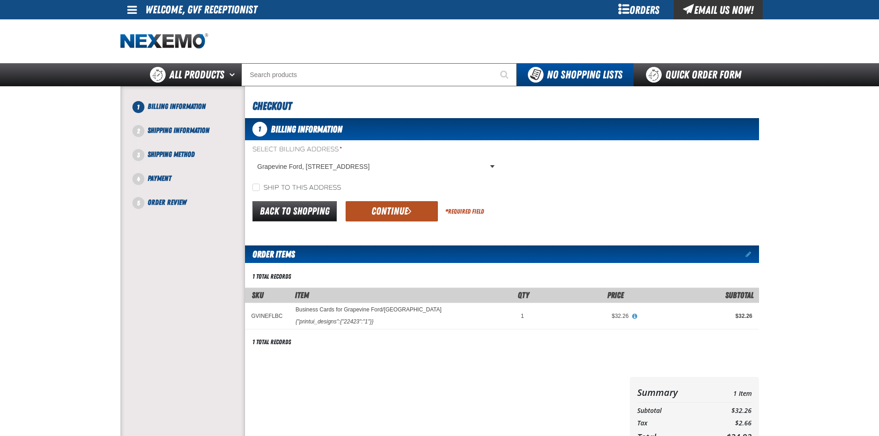
click at [397, 216] on button "Continue" at bounding box center [392, 211] width 92 height 20
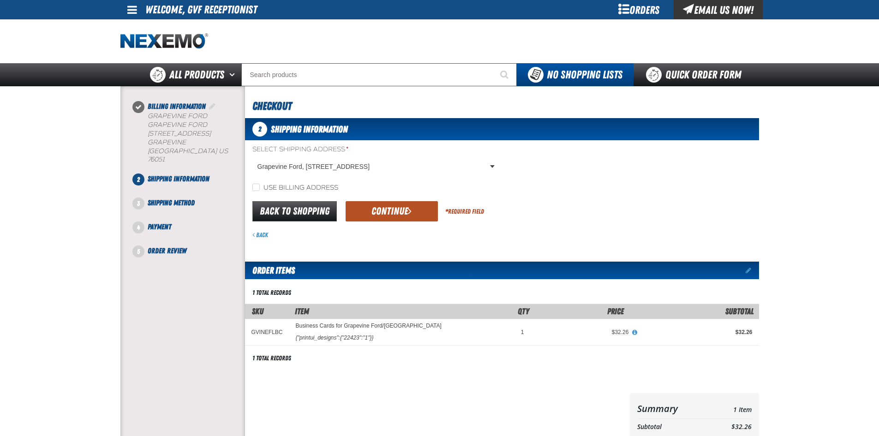
click at [408, 218] on button "Continue" at bounding box center [392, 211] width 92 height 20
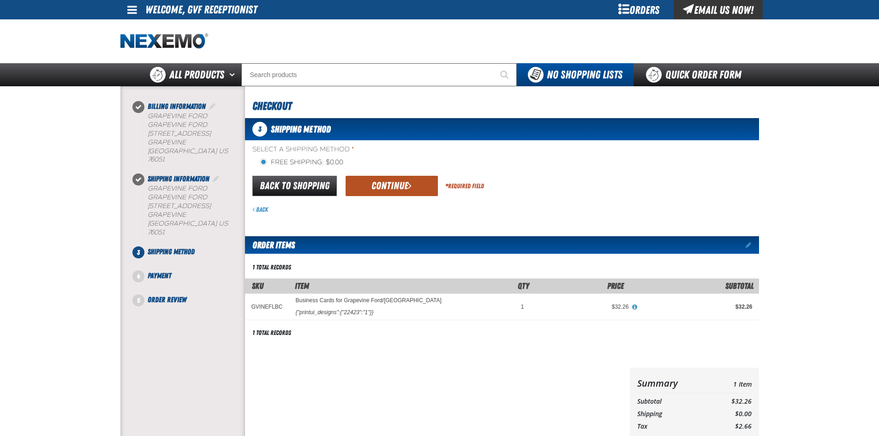
click at [402, 186] on button "Continue" at bounding box center [392, 186] width 92 height 20
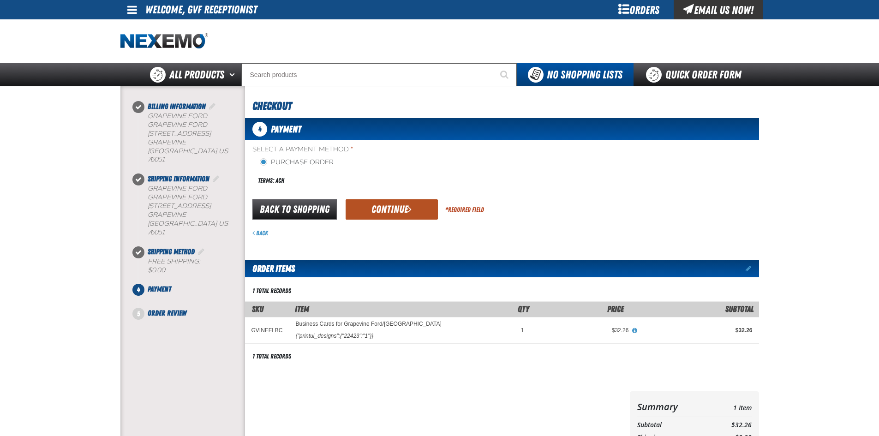
click at [396, 205] on button "Continue" at bounding box center [392, 209] width 92 height 20
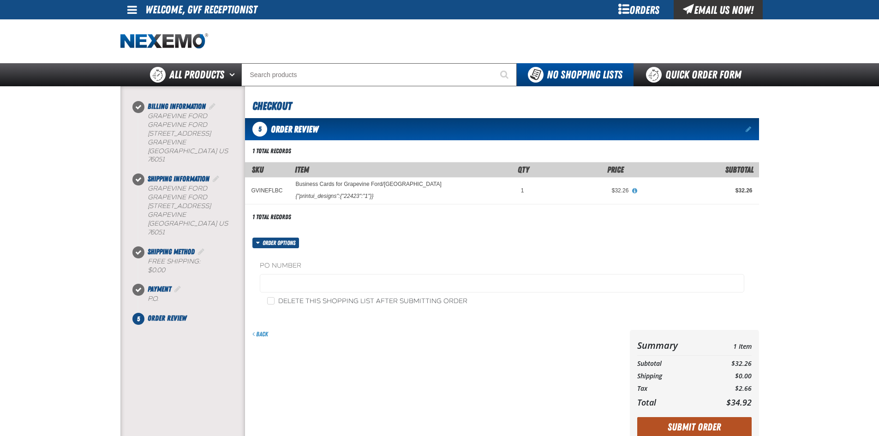
click at [722, 431] on button "Submit Order" at bounding box center [694, 427] width 114 height 20
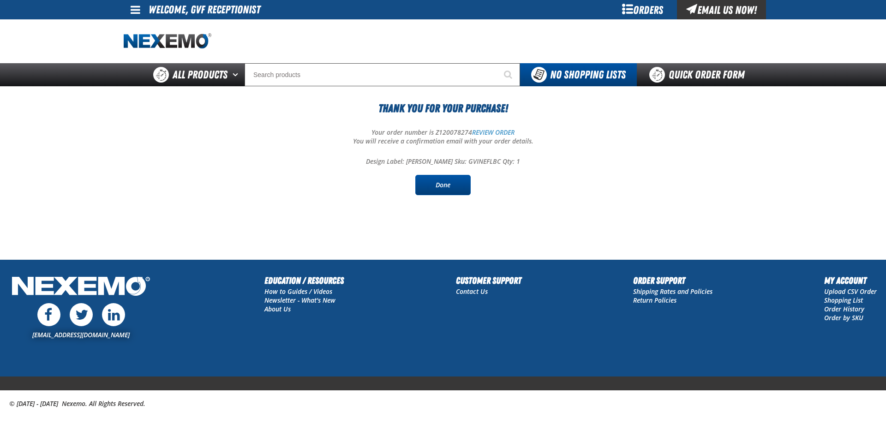
click at [430, 183] on link "Done" at bounding box center [442, 185] width 55 height 20
